Goal: Task Accomplishment & Management: Manage account settings

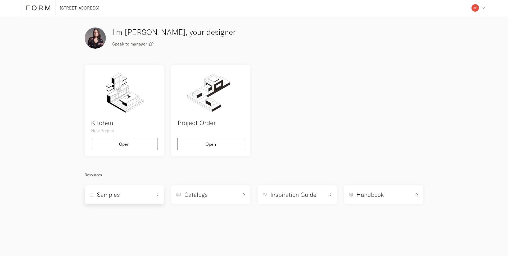
click at [123, 197] on div "Samples" at bounding box center [121, 195] width 62 height 8
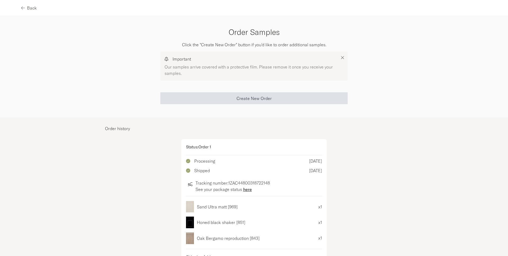
scroll to position [8, 0]
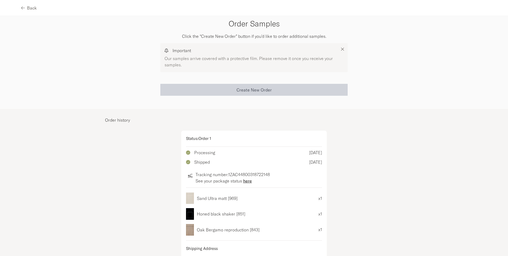
click at [250, 89] on span "Create New Order" at bounding box center [254, 90] width 35 height 4
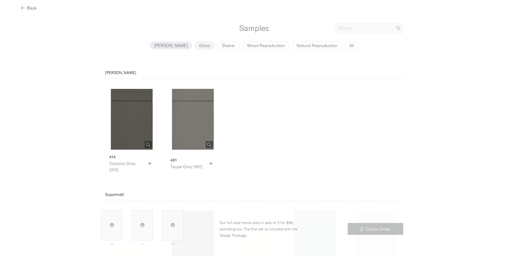
click at [199, 44] on p "Gloss" at bounding box center [204, 45] width 11 height 4
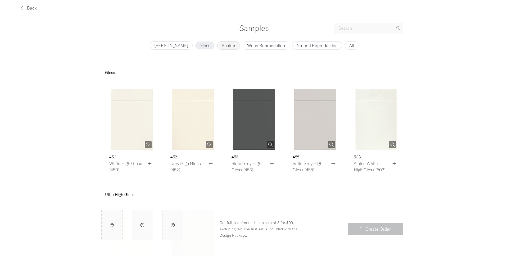
click at [222, 46] on p "Shaker" at bounding box center [229, 45] width 14 height 4
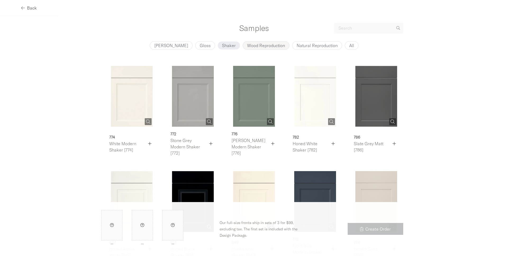
click at [261, 45] on p "Wood Reproduction" at bounding box center [266, 45] width 38 height 4
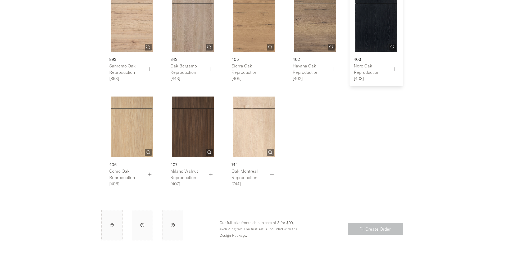
scroll to position [74, 0]
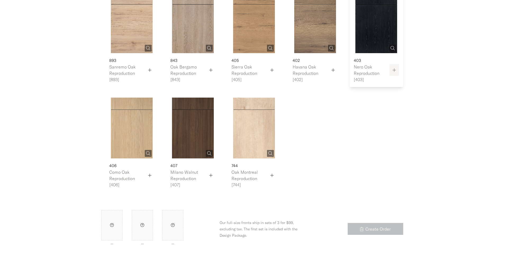
click at [393, 68] on icon "button" at bounding box center [394, 70] width 4 height 4
click at [211, 174] on icon "button" at bounding box center [211, 175] width 4 height 4
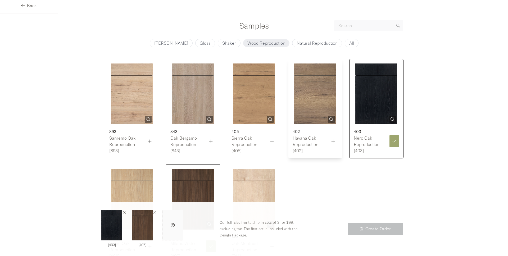
scroll to position [0, 0]
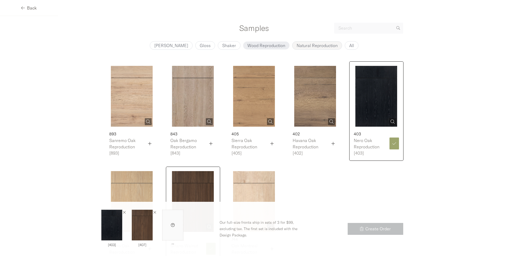
click at [302, 45] on p "Natural Reproduction" at bounding box center [317, 45] width 41 height 4
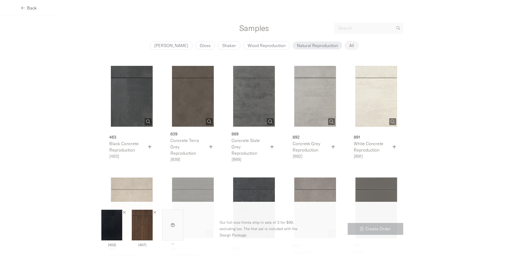
click at [349, 45] on p "All" at bounding box center [351, 45] width 5 height 4
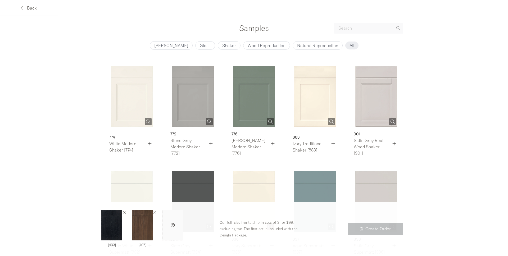
click at [38, 10] on div "Back" at bounding box center [29, 8] width 58 height 16
click at [30, 8] on span "Back" at bounding box center [32, 8] width 10 height 4
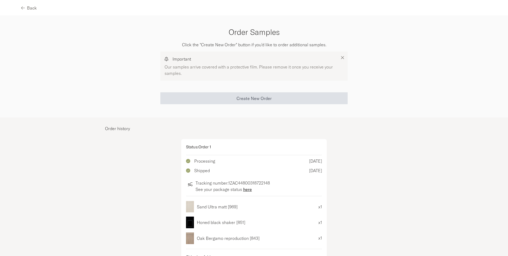
click at [30, 8] on span "Back" at bounding box center [32, 8] width 10 height 4
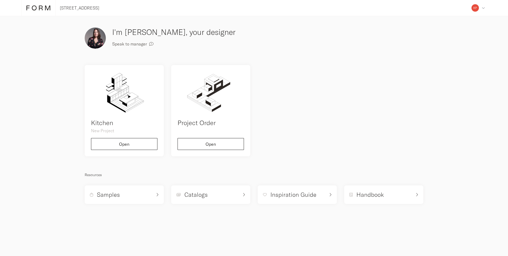
click at [96, 42] on img at bounding box center [95, 38] width 21 height 21
click at [49, 10] on icon at bounding box center [38, 8] width 24 height 6
click at [45, 10] on icon at bounding box center [38, 8] width 24 height 6
click at [474, 7] on img at bounding box center [474, 7] width 7 height 7
click at [430, 80] on span "Log out" at bounding box center [425, 78] width 14 height 4
